Goal: Find specific page/section: Find specific page/section

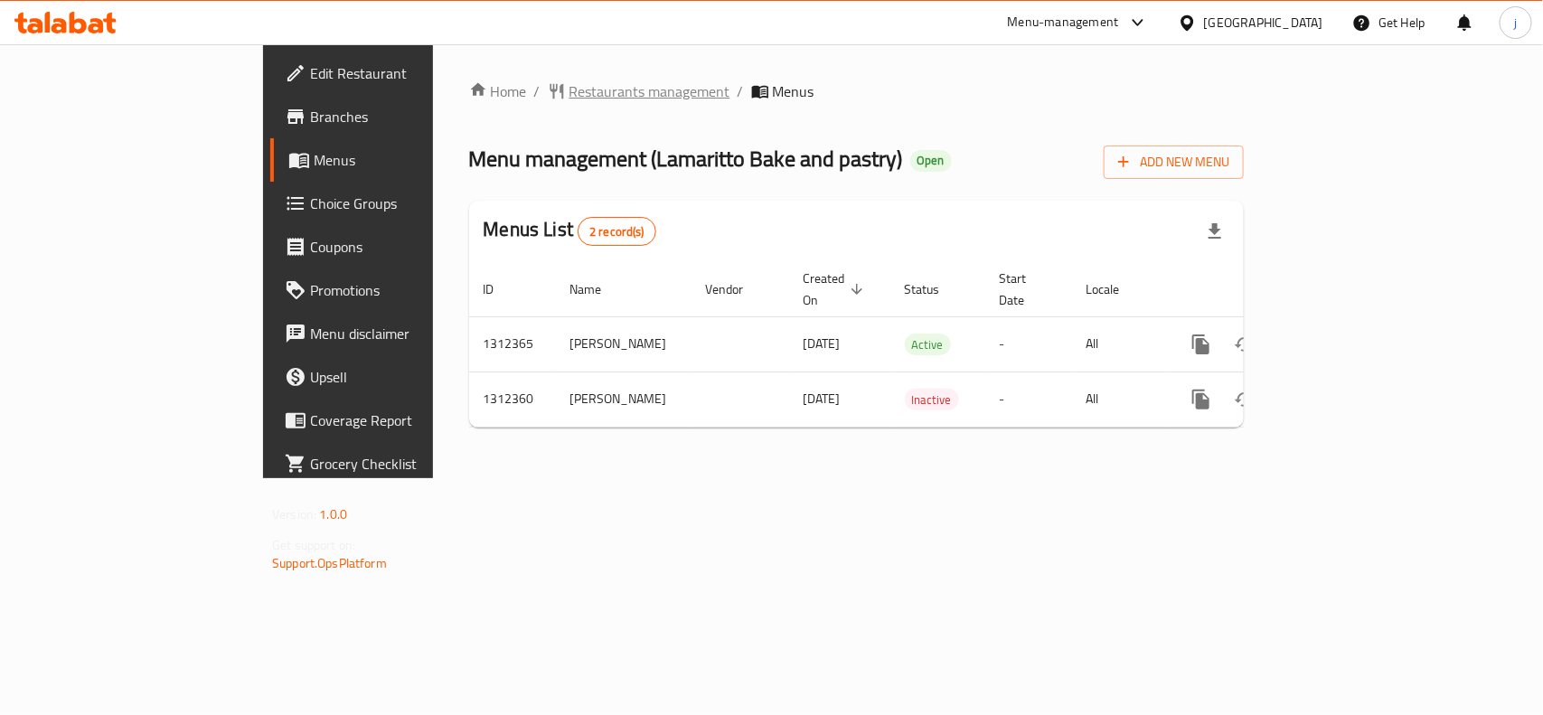
click at [569, 86] on span "Restaurants management" at bounding box center [649, 91] width 161 height 22
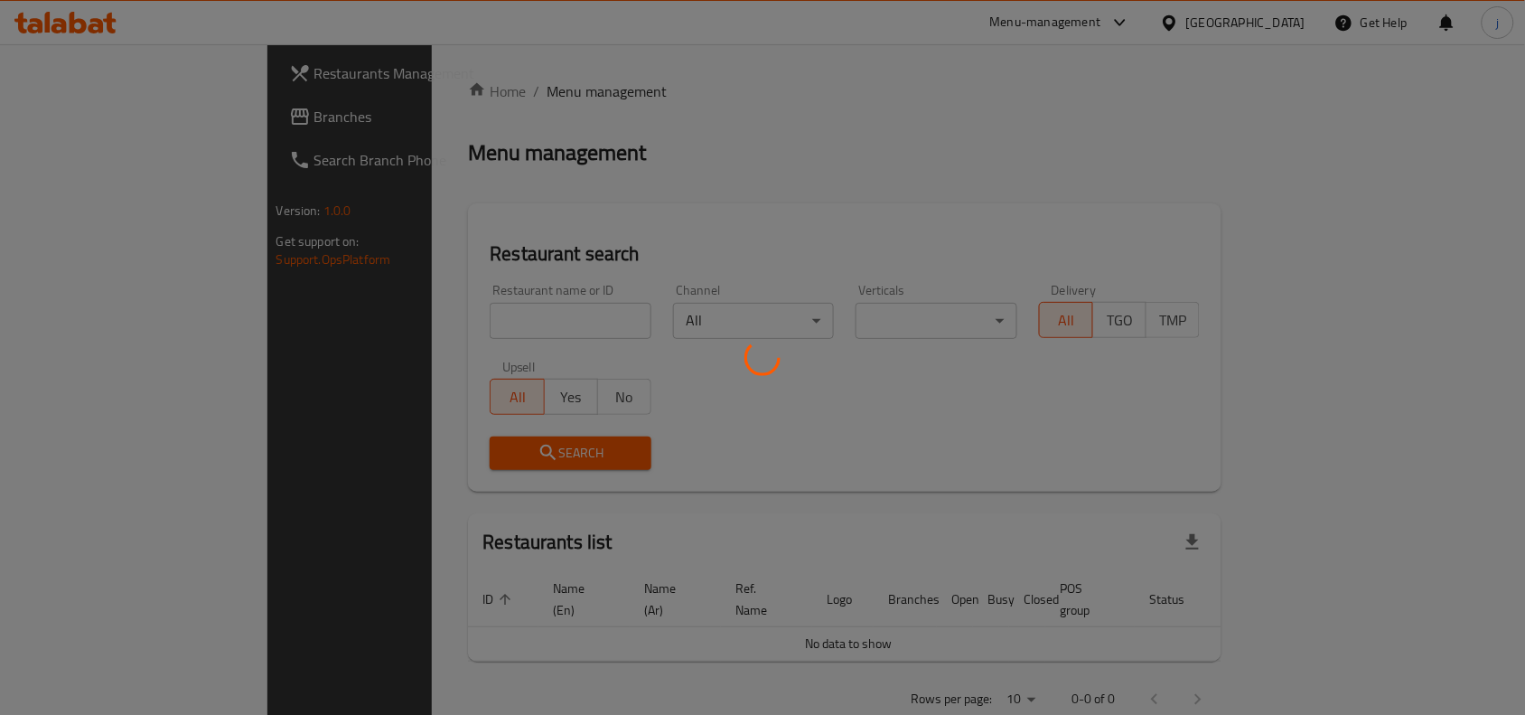
click at [445, 322] on div at bounding box center [762, 357] width 1525 height 715
click at [471, 321] on div at bounding box center [762, 357] width 1525 height 715
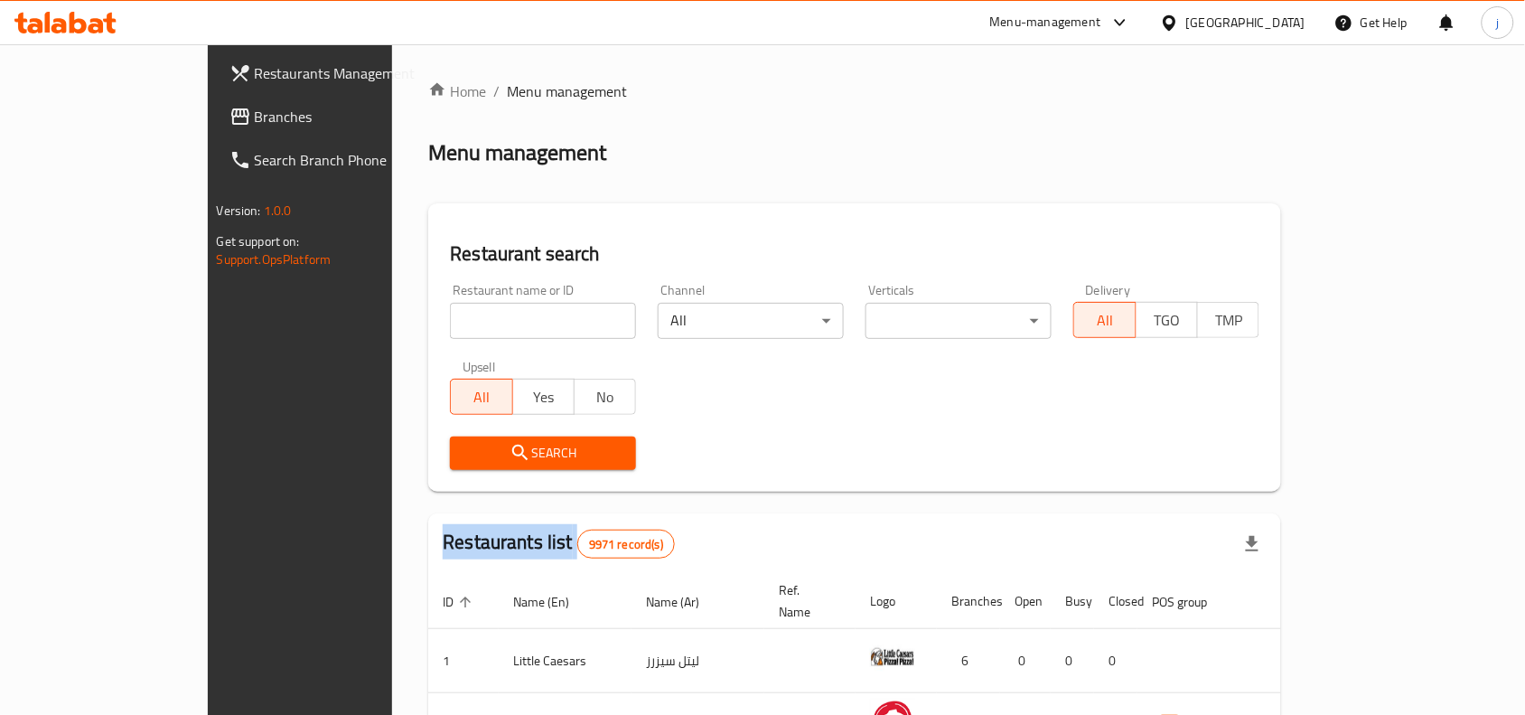
click at [471, 321] on div "Home / Menu management Menu management Restaurant search Restaurant name or ID …" at bounding box center [854, 632] width 853 height 1105
click at [471, 321] on input "search" at bounding box center [543, 321] width 186 height 36
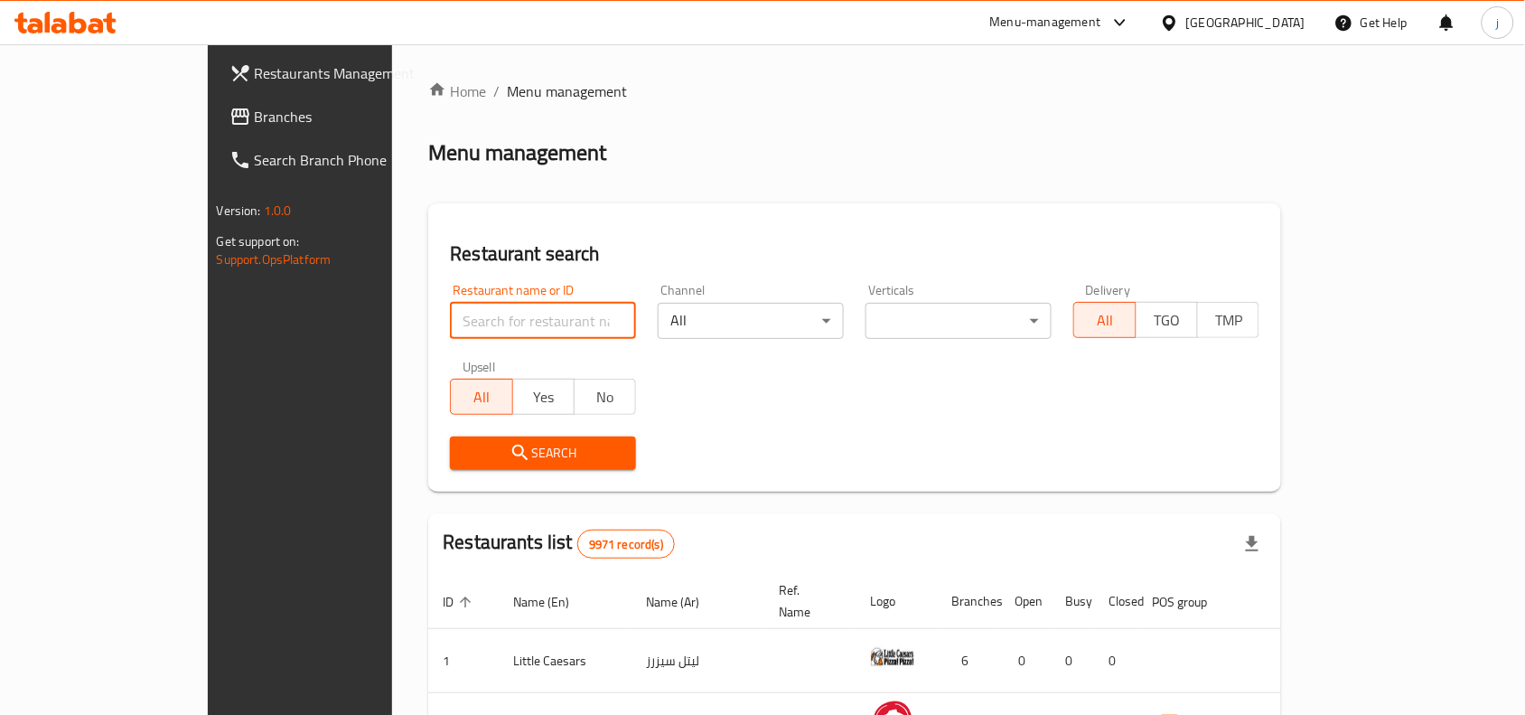
paste input "706088"
type input "706088"
click button "Search" at bounding box center [543, 452] width 186 height 33
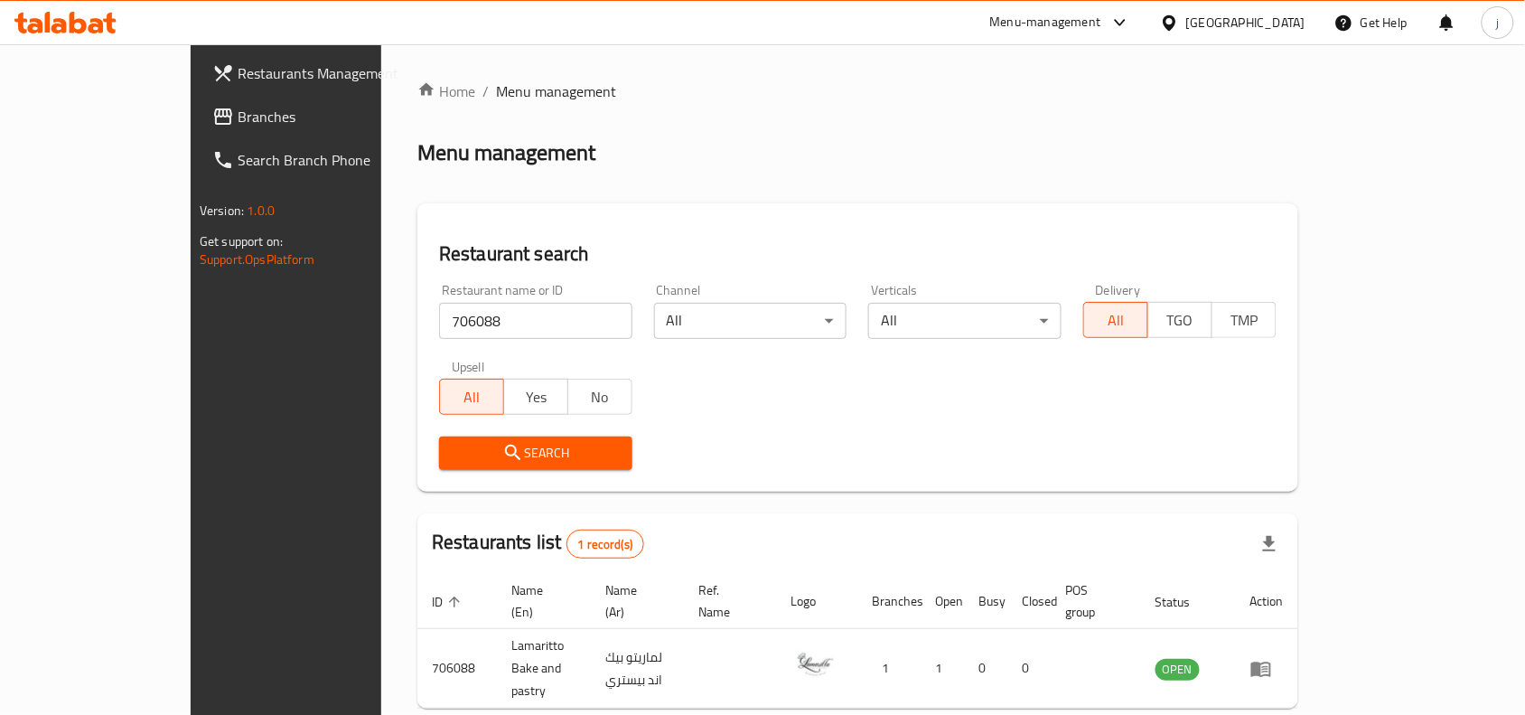
click at [795, 82] on ol "Home / Menu management" at bounding box center [858, 91] width 881 height 22
click at [238, 106] on span "Branches" at bounding box center [334, 117] width 193 height 22
